Goal: Task Accomplishment & Management: Manage account settings

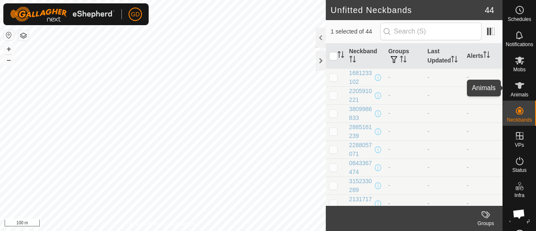
click at [518, 84] on icon at bounding box center [519, 85] width 9 height 7
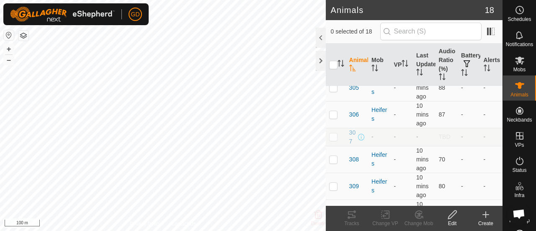
scroll to position [152, 0]
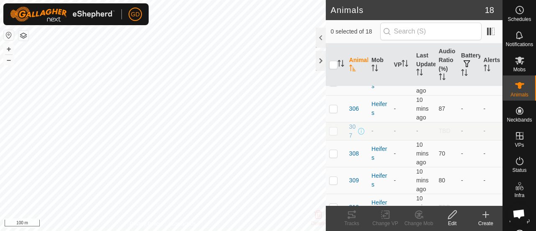
click at [332, 133] on p-checkbox at bounding box center [333, 130] width 8 height 7
checkbox input "true"
click at [450, 214] on icon at bounding box center [452, 214] width 10 height 10
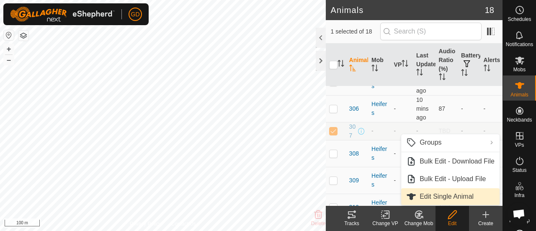
click at [445, 196] on link "Edit Single Animal" at bounding box center [450, 196] width 98 height 17
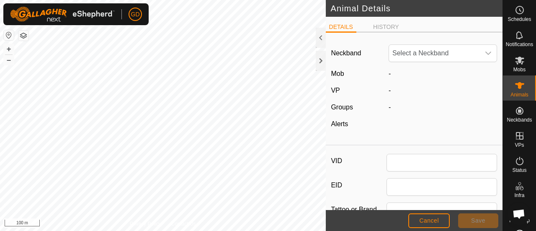
type input "307"
type input "982123826118437"
type input "Droughtmaster"
type input "0"
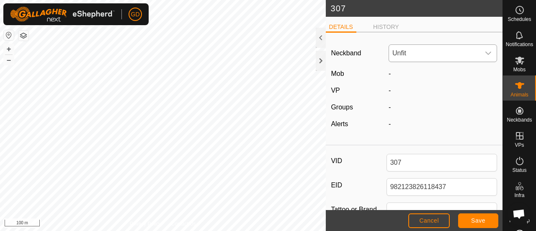
click at [397, 50] on span "Unfit" at bounding box center [434, 53] width 91 height 17
type input "4300"
click at [412, 95] on li "1352994300" at bounding box center [442, 96] width 107 height 17
click at [476, 219] on span "Save" at bounding box center [478, 220] width 14 height 7
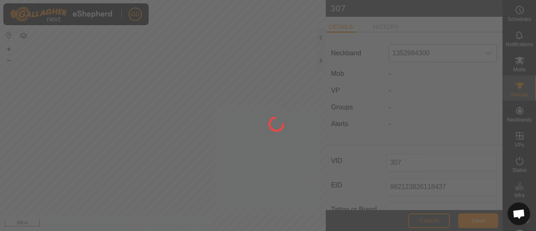
type input "-"
type input "0 kg"
type input "-"
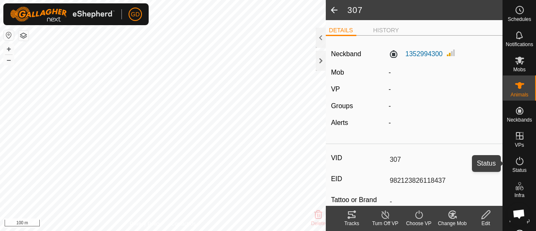
click at [516, 163] on icon at bounding box center [520, 161] width 8 height 8
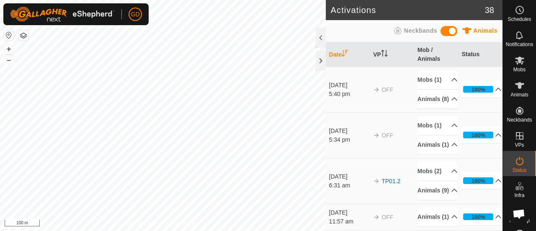
click at [445, 31] on span at bounding box center [448, 31] width 17 height 10
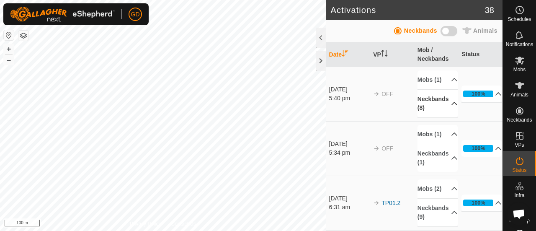
click at [430, 112] on p-accordion-header "Neckbands (8)" at bounding box center [437, 104] width 40 height 28
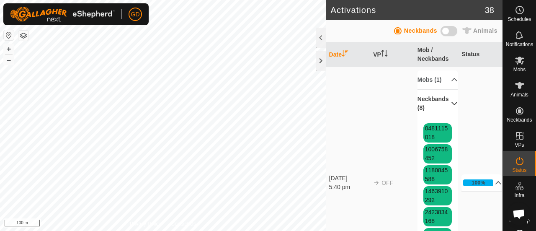
click at [453, 29] on span at bounding box center [448, 31] width 17 height 10
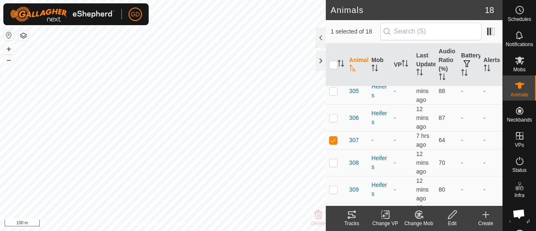
scroll to position [143, 0]
click at [416, 214] on icon at bounding box center [419, 214] width 10 height 10
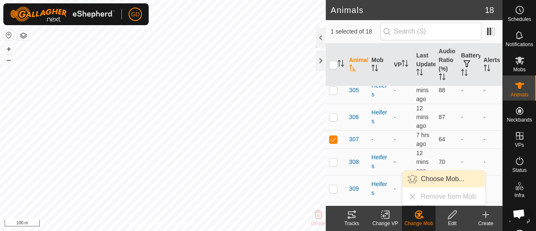
click at [435, 176] on link "Choose Mob..." at bounding box center [443, 178] width 83 height 17
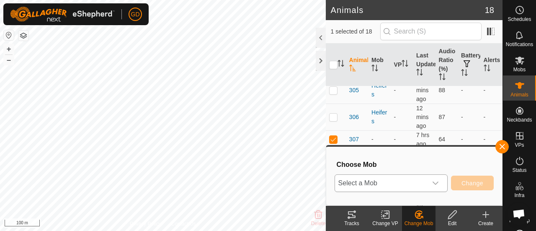
click at [439, 184] on icon "dropdown trigger" at bounding box center [435, 183] width 7 height 7
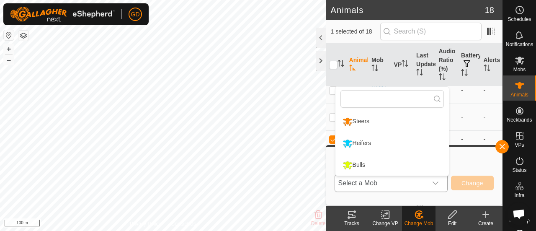
click at [375, 144] on li "Heifers" at bounding box center [391, 143] width 113 height 21
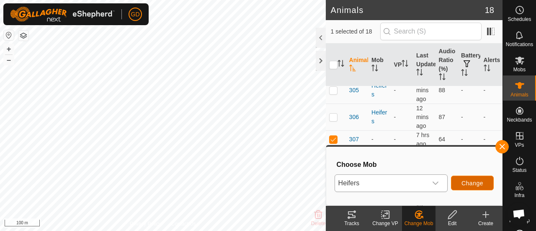
click at [468, 183] on span "Change" at bounding box center [472, 183] width 22 height 7
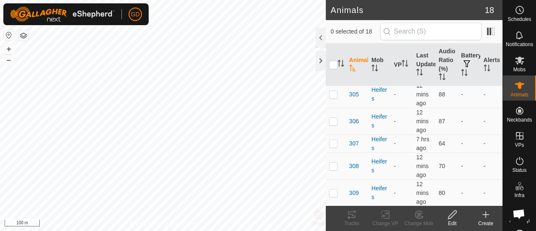
scroll to position [137, 0]
click at [335, 144] on p-checkbox at bounding box center [333, 145] width 8 height 7
checkbox input "true"
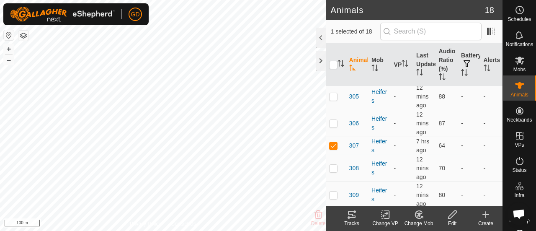
click at [349, 214] on icon at bounding box center [352, 214] width 8 height 7
